Goal: Transaction & Acquisition: Subscribe to service/newsletter

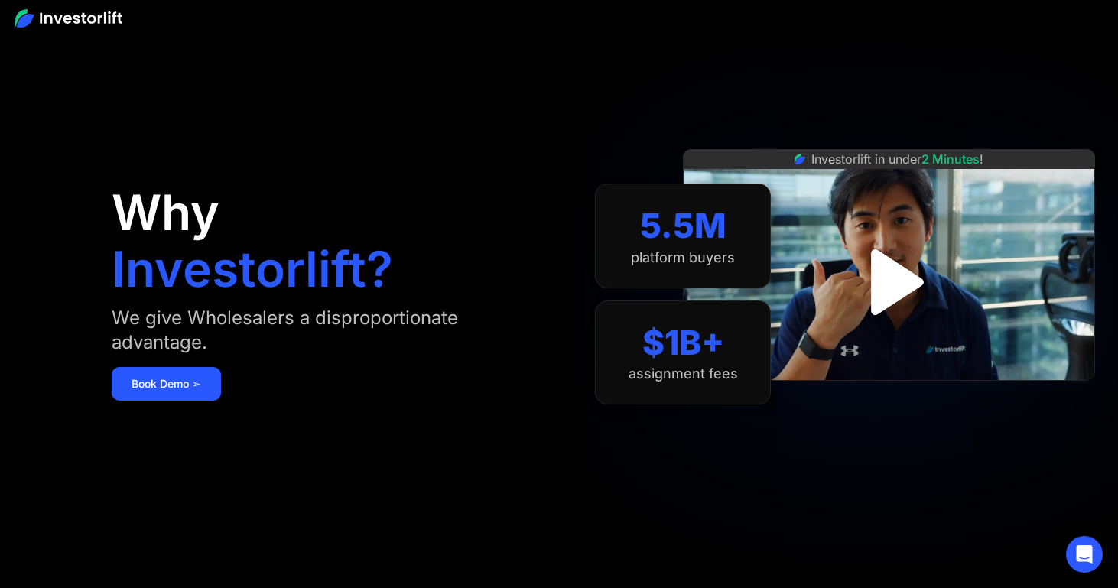
click at [904, 285] on img "open lightbox" at bounding box center [889, 282] width 119 height 119
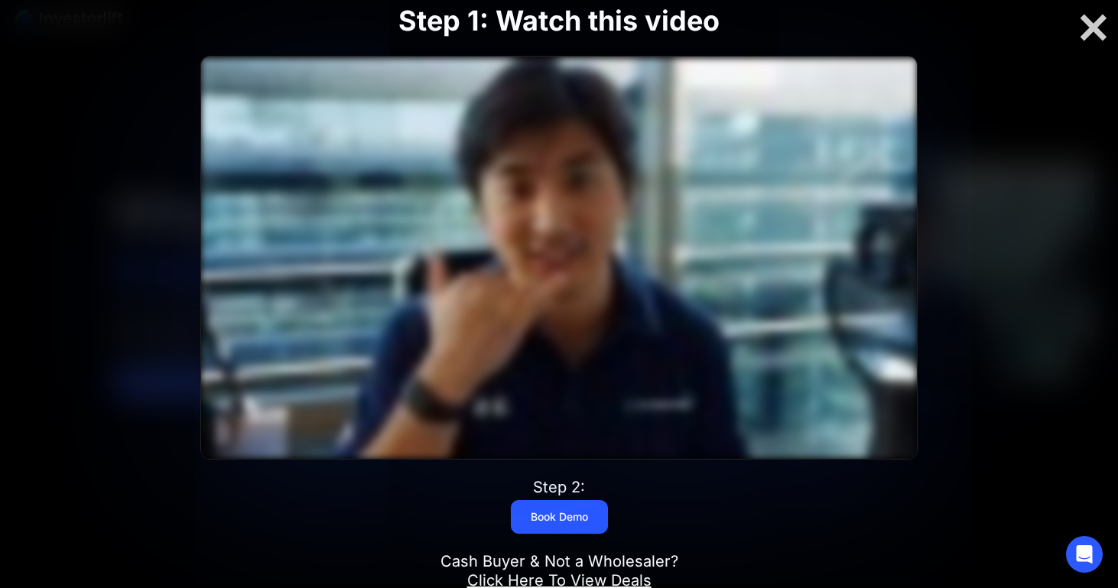
click at [573, 275] on div at bounding box center [558, 258] width 715 height 402
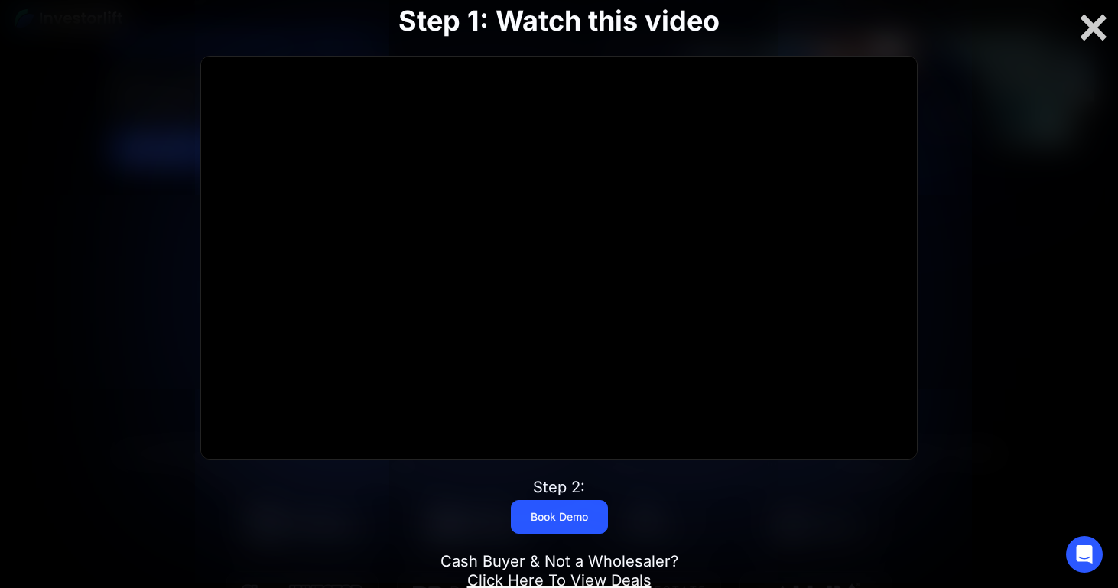
scroll to position [237, 0]
click at [590, 513] on link "Book Demo" at bounding box center [559, 517] width 97 height 34
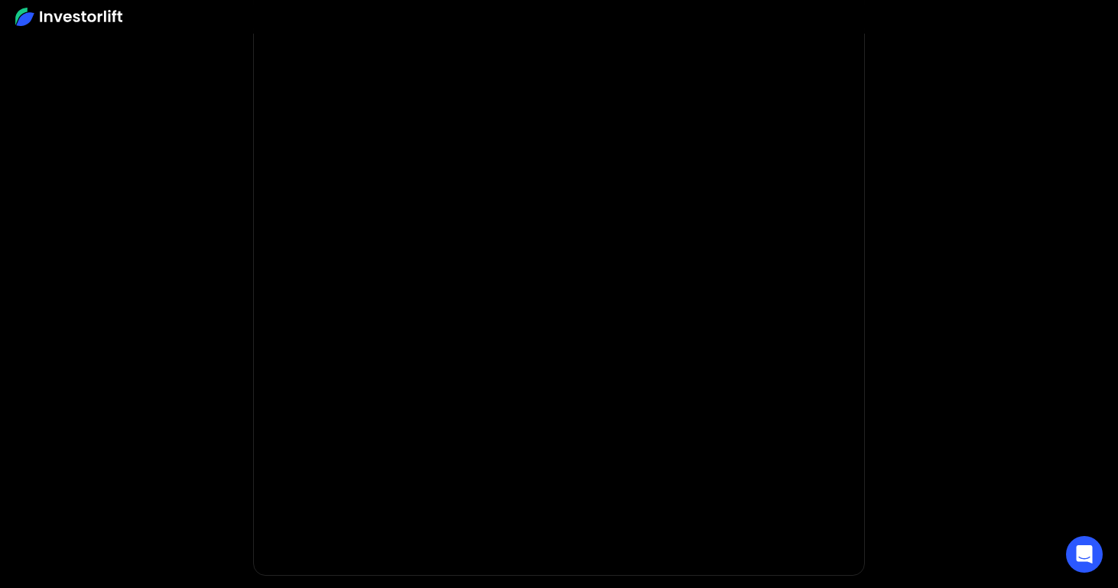
scroll to position [134, 0]
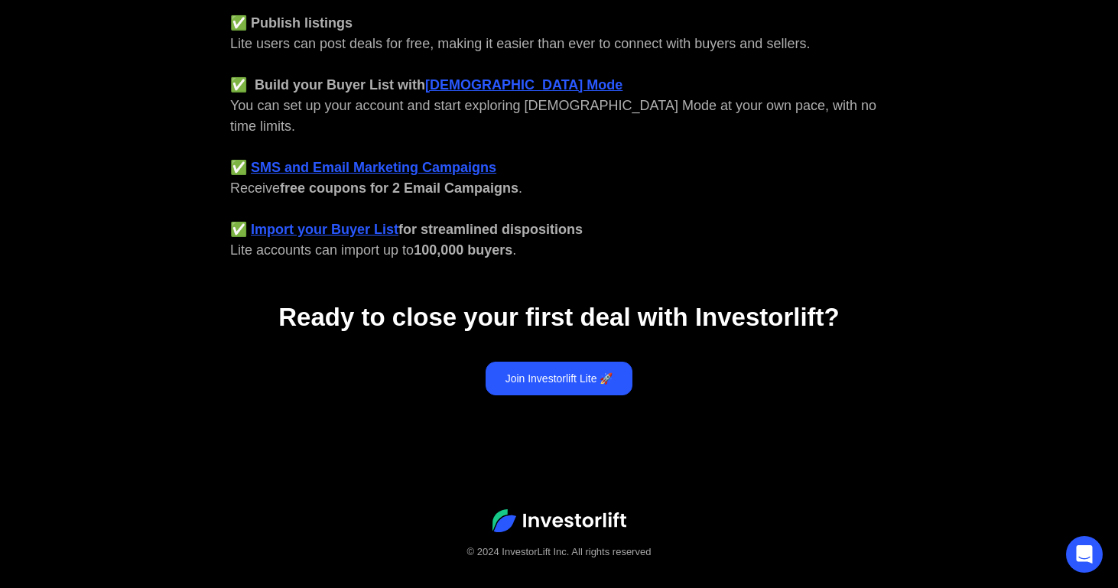
scroll to position [682, 0]
click at [557, 363] on link "Join Investorlift Lite 🚀" at bounding box center [560, 380] width 148 height 34
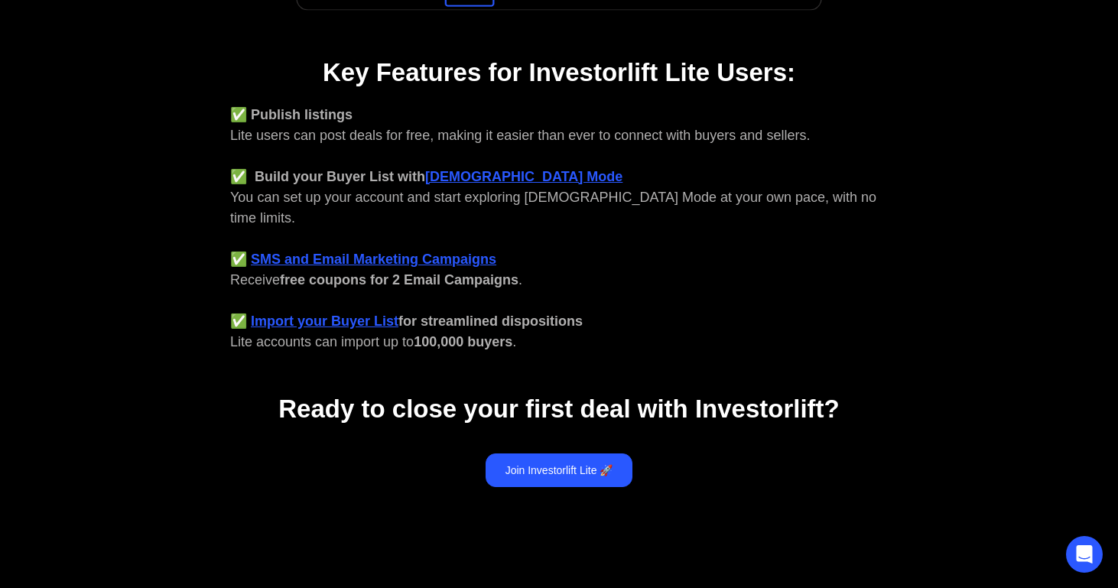
scroll to position [536, 0]
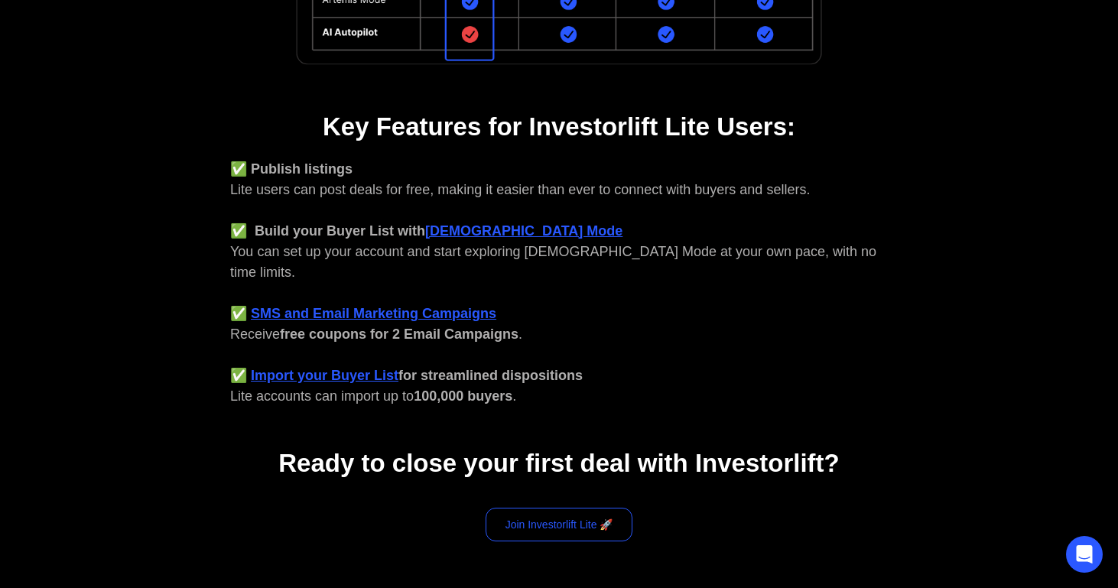
click at [560, 510] on link "Join Investorlift Lite 🚀" at bounding box center [560, 525] width 148 height 34
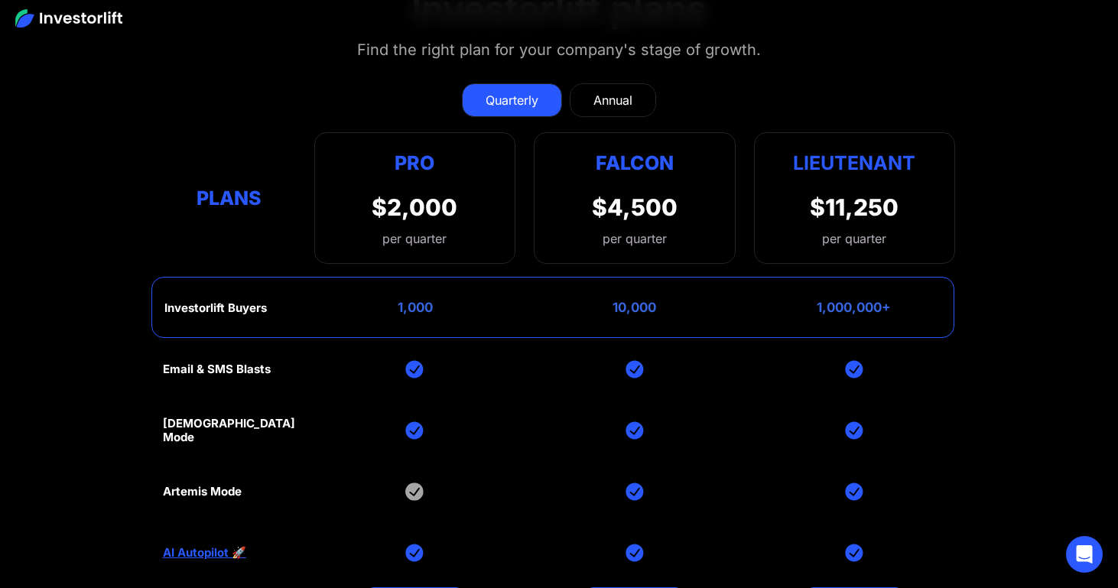
scroll to position [6846, 0]
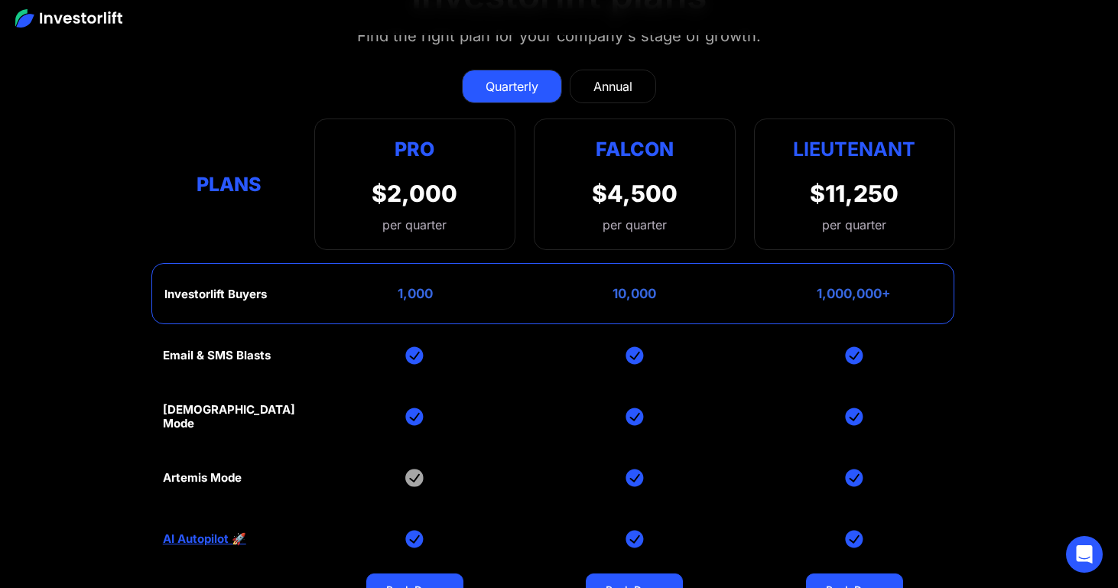
click at [238, 169] on div "Plans" at bounding box center [229, 184] width 133 height 30
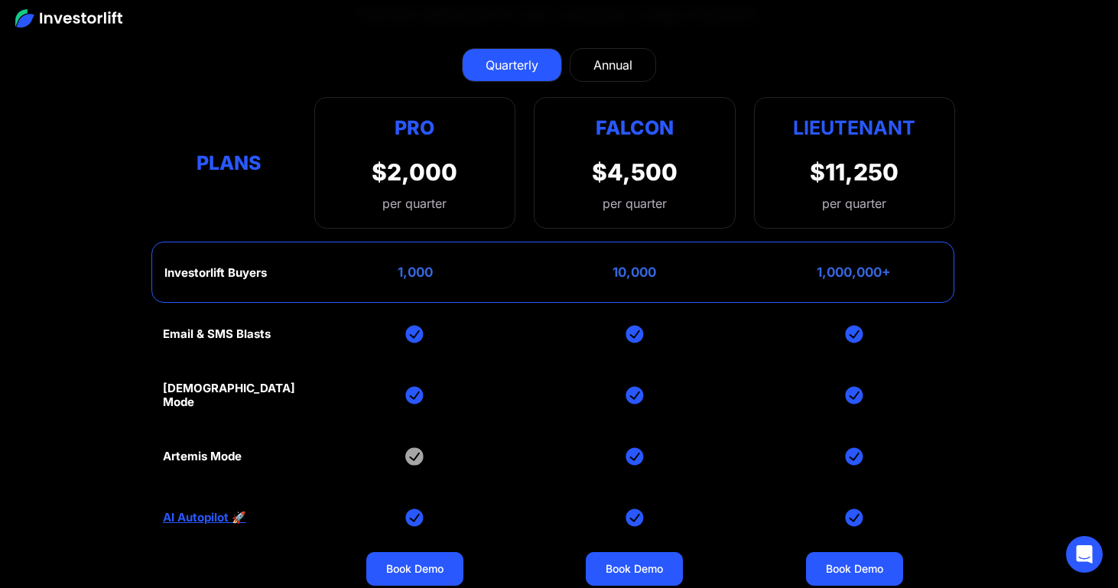
scroll to position [6864, 0]
